Goal: Task Accomplishment & Management: Use online tool/utility

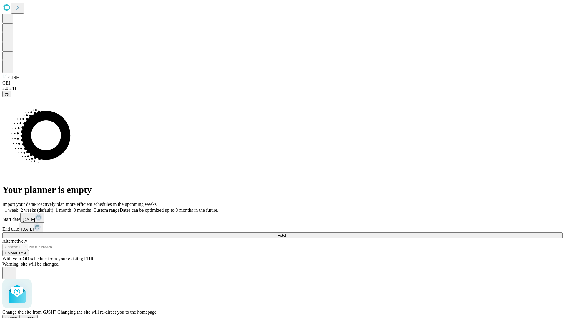
click at [36, 315] on span "Confirm" at bounding box center [29, 317] width 14 height 4
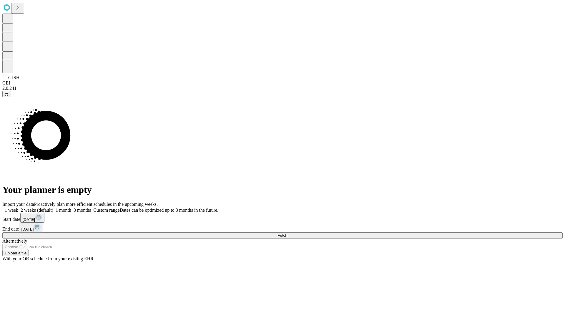
click at [53, 207] on label "2 weeks (default)" at bounding box center [35, 209] width 35 height 5
click at [287, 233] on span "Fetch" at bounding box center [282, 235] width 10 height 4
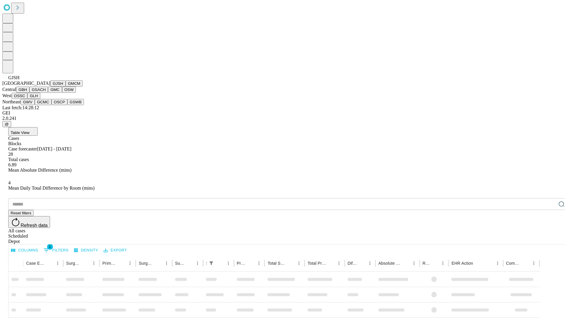
click at [66, 86] on button "GMCM" at bounding box center [74, 83] width 17 height 6
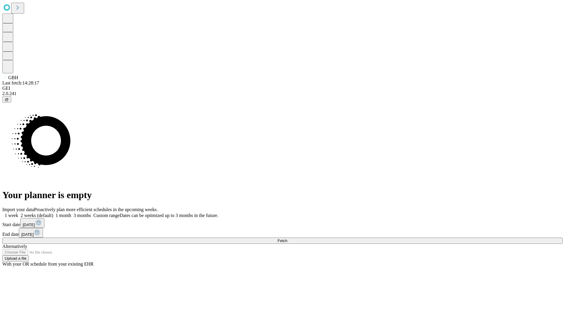
click at [53, 213] on label "2 weeks (default)" at bounding box center [35, 215] width 35 height 5
click at [287, 238] on span "Fetch" at bounding box center [282, 240] width 10 height 4
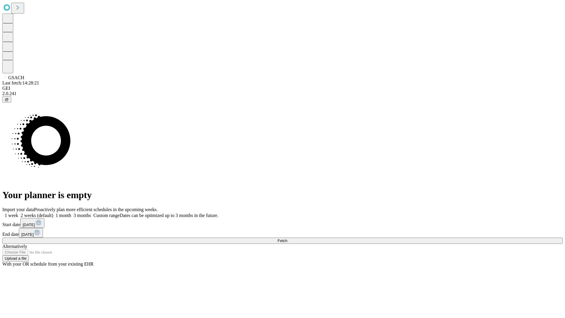
click at [287, 238] on span "Fetch" at bounding box center [282, 240] width 10 height 4
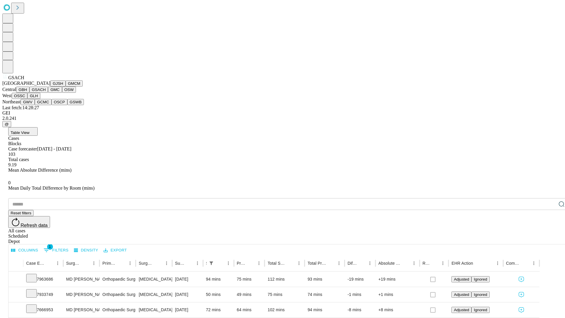
click at [48, 93] on button "GMC" at bounding box center [55, 89] width 14 height 6
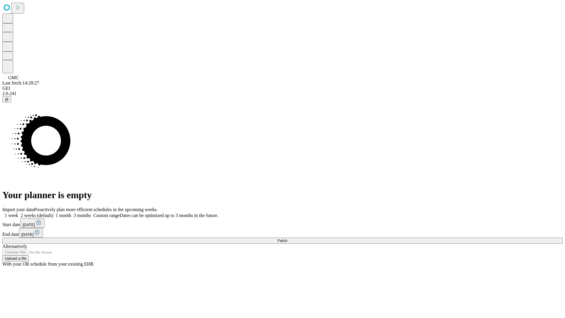
click at [53, 213] on label "2 weeks (default)" at bounding box center [35, 215] width 35 height 5
click at [287, 238] on span "Fetch" at bounding box center [282, 240] width 10 height 4
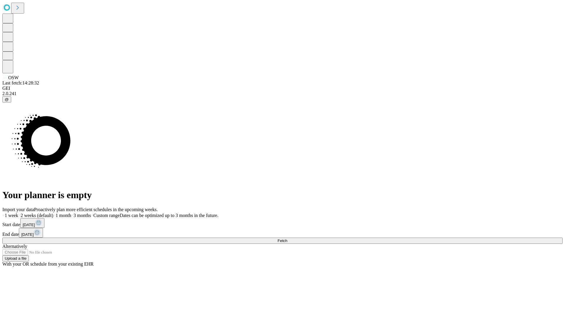
click at [53, 213] on label "2 weeks (default)" at bounding box center [35, 215] width 35 height 5
click at [287, 238] on span "Fetch" at bounding box center [282, 240] width 10 height 4
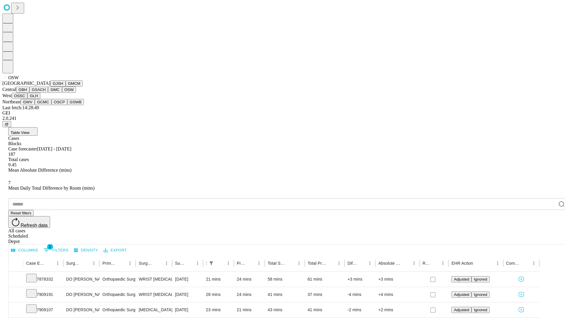
click at [28, 99] on button "OSSC" at bounding box center [20, 96] width 16 height 6
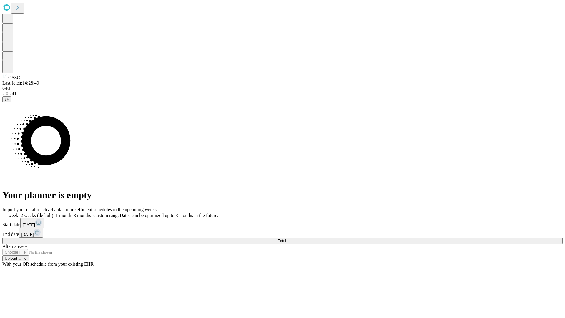
click at [53, 213] on label "2 weeks (default)" at bounding box center [35, 215] width 35 height 5
click at [287, 238] on span "Fetch" at bounding box center [282, 240] width 10 height 4
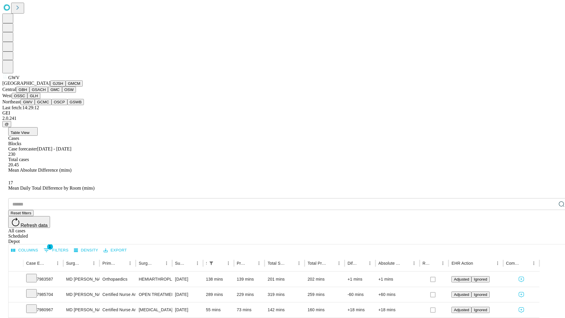
click at [46, 105] on button "GCMC" at bounding box center [43, 102] width 17 height 6
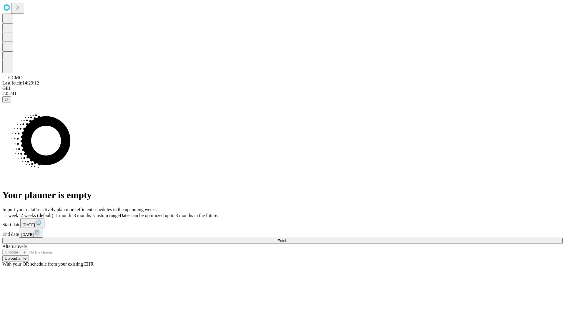
click at [53, 213] on label "2 weeks (default)" at bounding box center [35, 215] width 35 height 5
click at [287, 238] on span "Fetch" at bounding box center [282, 240] width 10 height 4
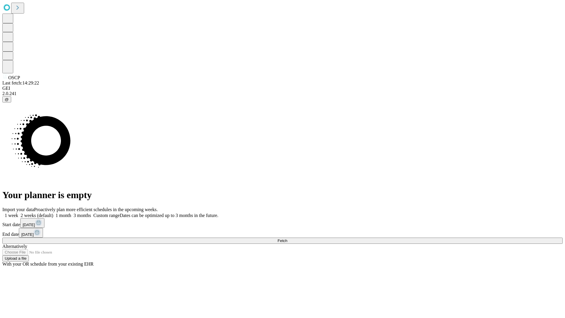
click at [53, 213] on label "2 weeks (default)" at bounding box center [35, 215] width 35 height 5
click at [287, 238] on span "Fetch" at bounding box center [282, 240] width 10 height 4
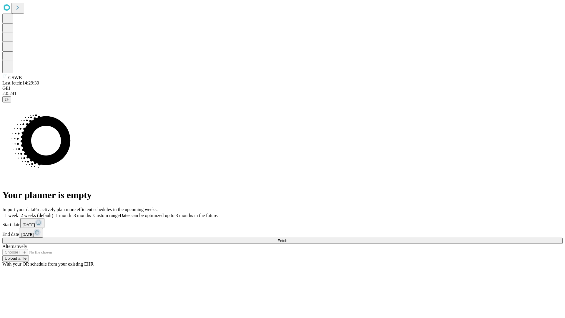
click at [53, 213] on label "2 weeks (default)" at bounding box center [35, 215] width 35 height 5
click at [287, 238] on span "Fetch" at bounding box center [282, 240] width 10 height 4
